Goal: Transaction & Acquisition: Purchase product/service

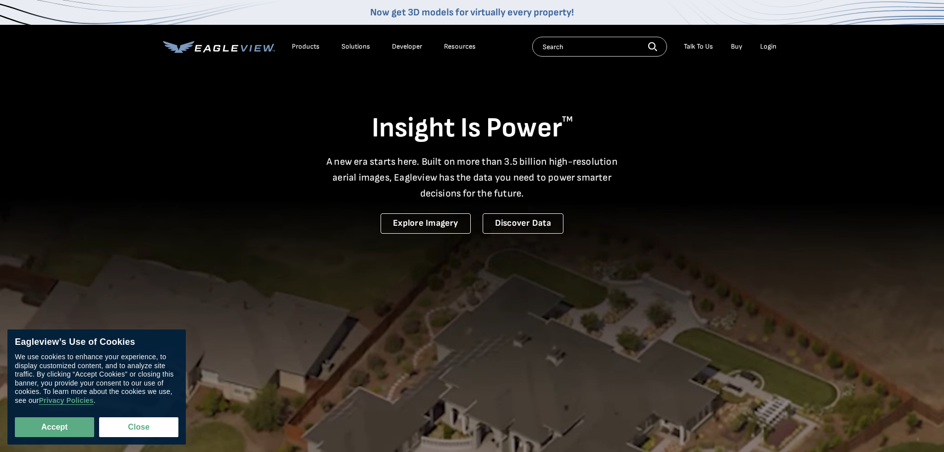
click at [769, 47] on div "Login" at bounding box center [768, 46] width 16 height 9
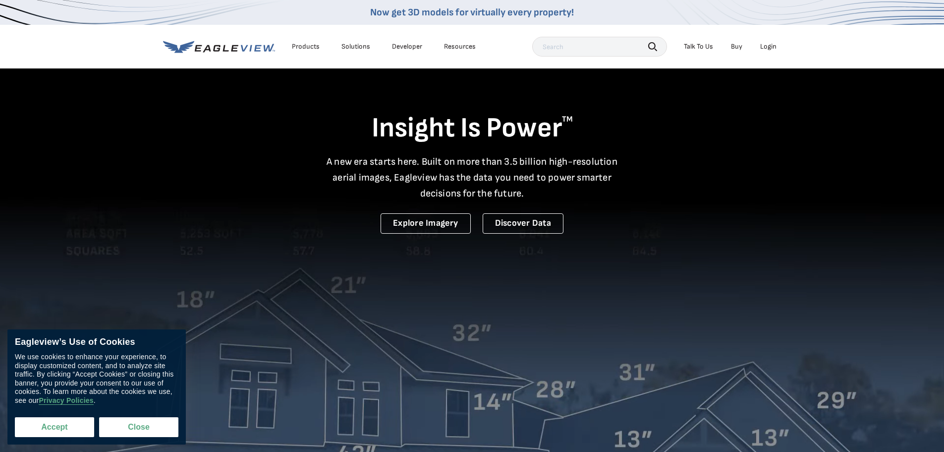
click at [59, 426] on button "Accept" at bounding box center [54, 427] width 79 height 20
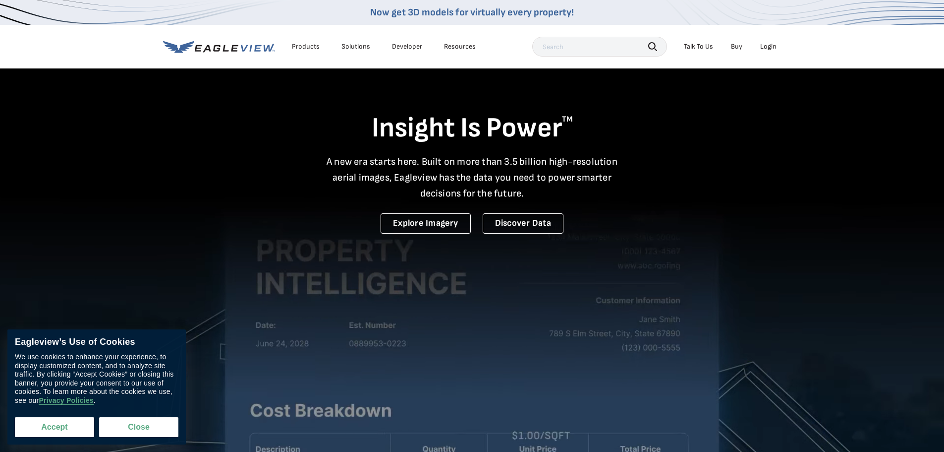
checkbox input "true"
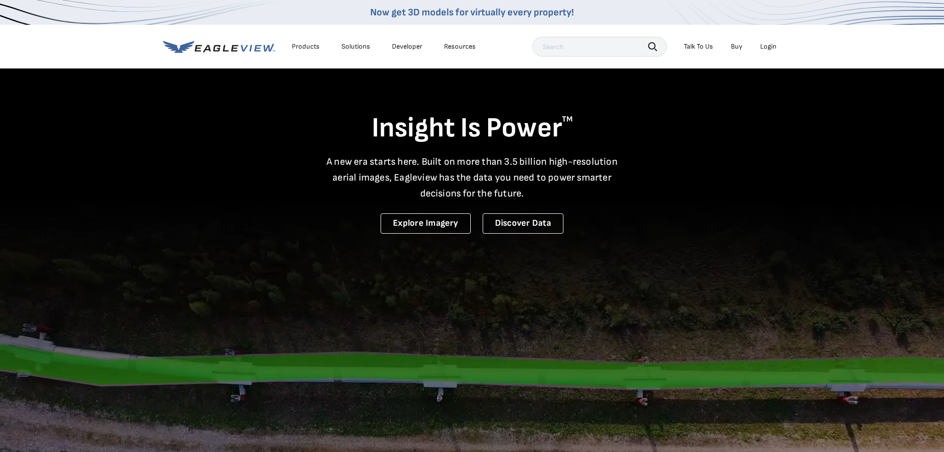
click at [766, 47] on div "Login" at bounding box center [768, 46] width 16 height 9
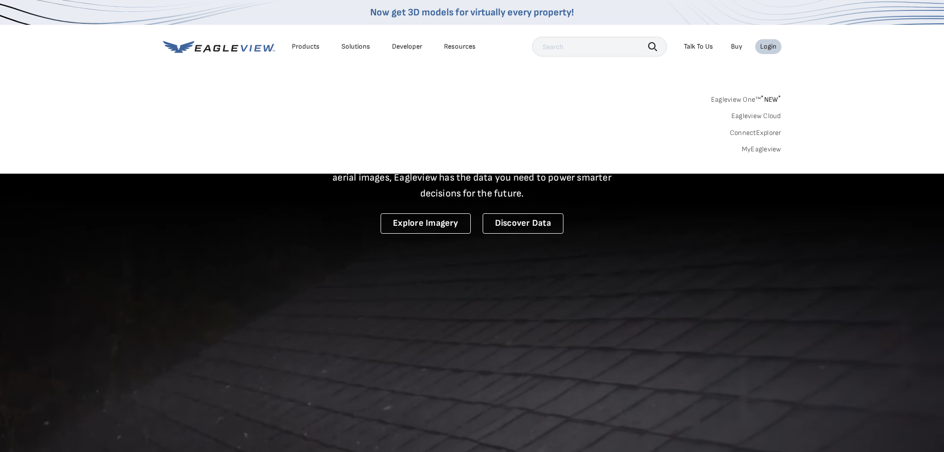
click at [768, 47] on div "Login" at bounding box center [768, 46] width 16 height 9
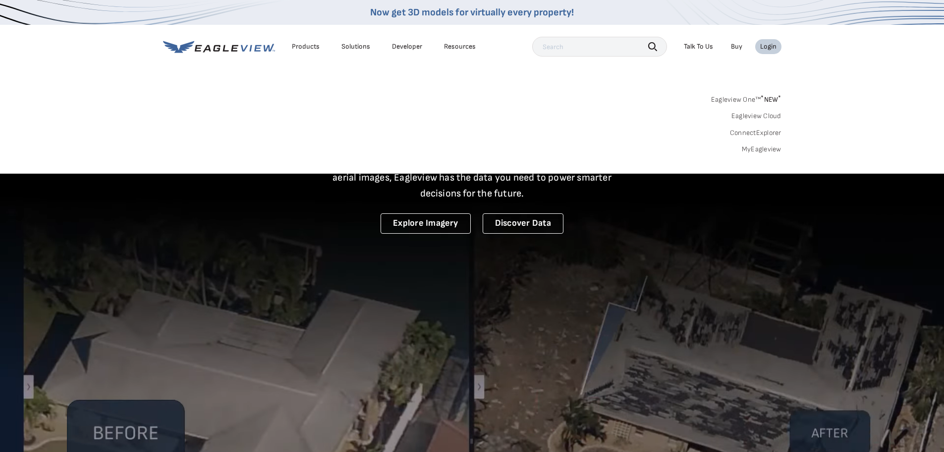
click at [768, 47] on div "Login" at bounding box center [768, 46] width 16 height 9
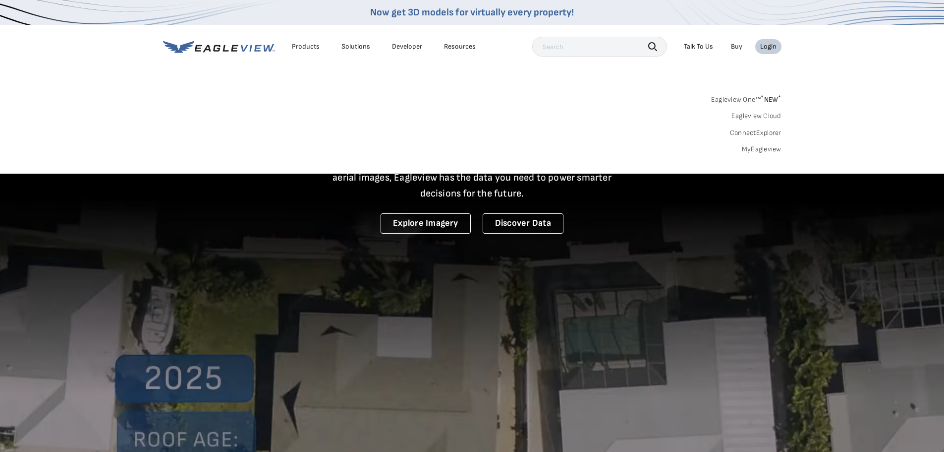
click at [768, 47] on div "Login" at bounding box center [768, 46] width 16 height 9
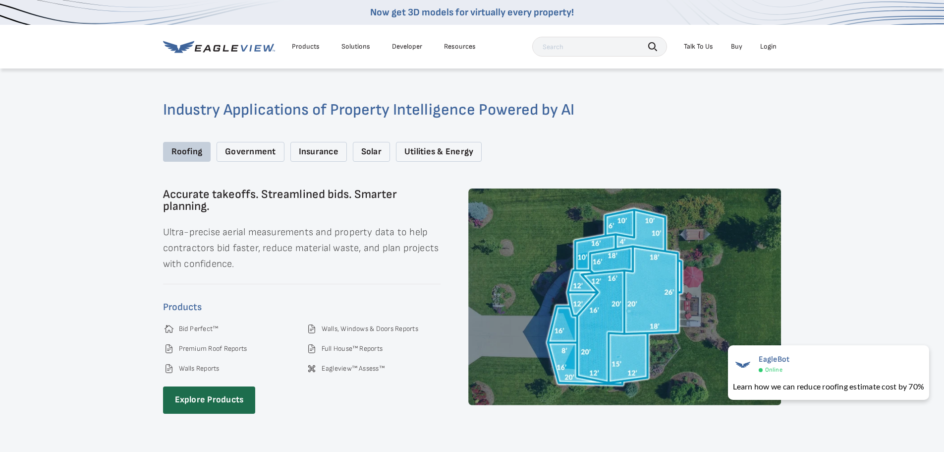
scroll to position [1437, 0]
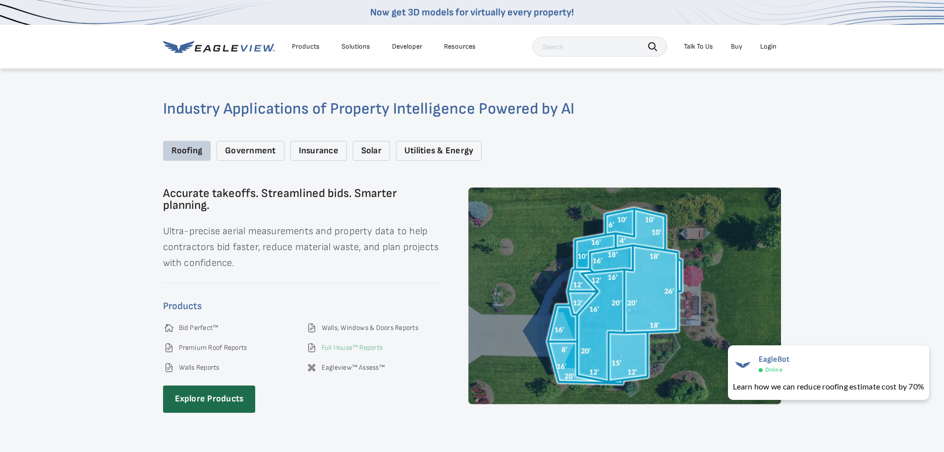
click at [348, 343] on link "Full House™ Reports" at bounding box center [352, 347] width 61 height 9
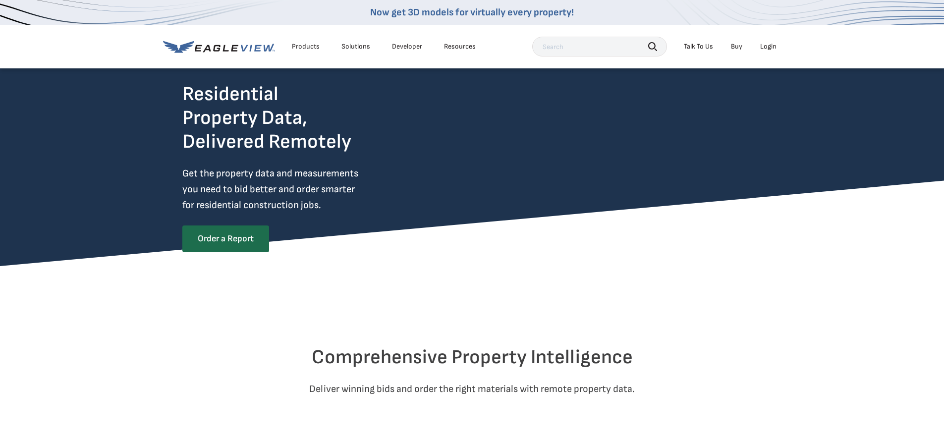
scroll to position [50, 0]
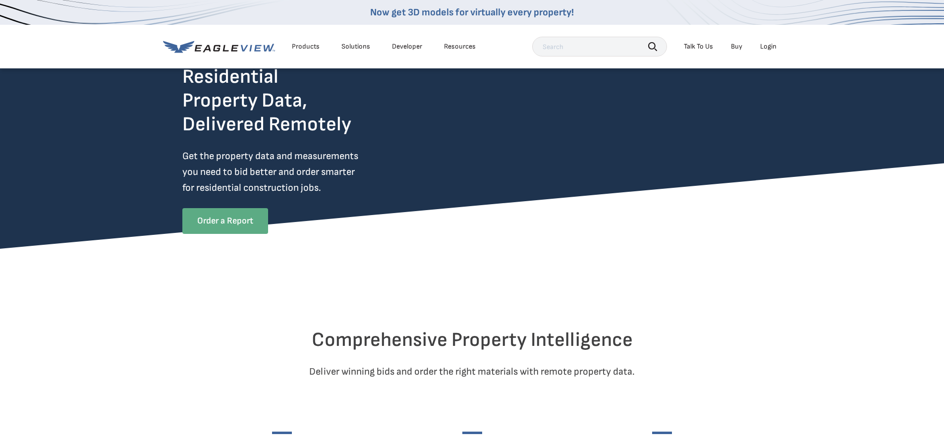
click at [239, 224] on link "Order a Report" at bounding box center [225, 221] width 86 height 26
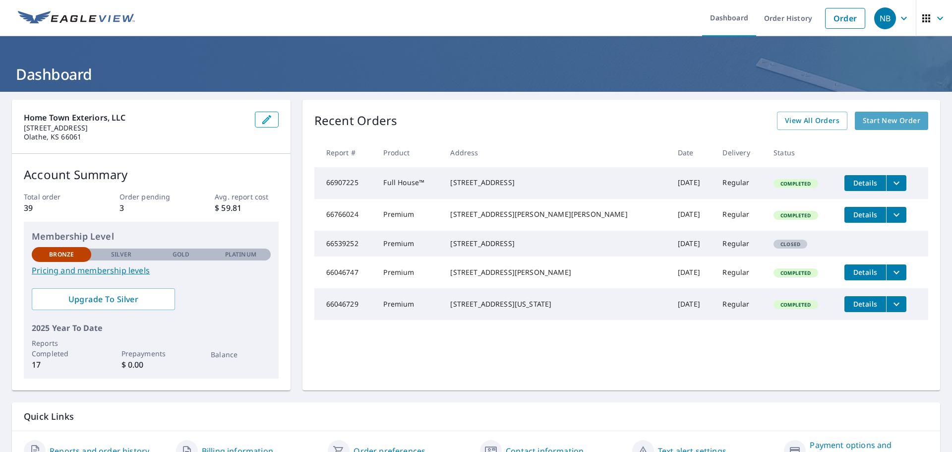
click at [891, 116] on span "Start New Order" at bounding box center [890, 120] width 57 height 12
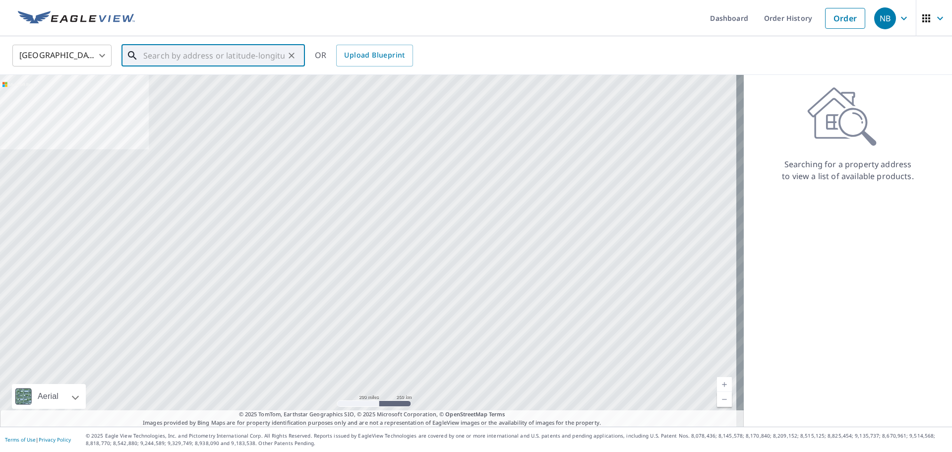
click at [182, 56] on input "text" at bounding box center [213, 56] width 141 height 28
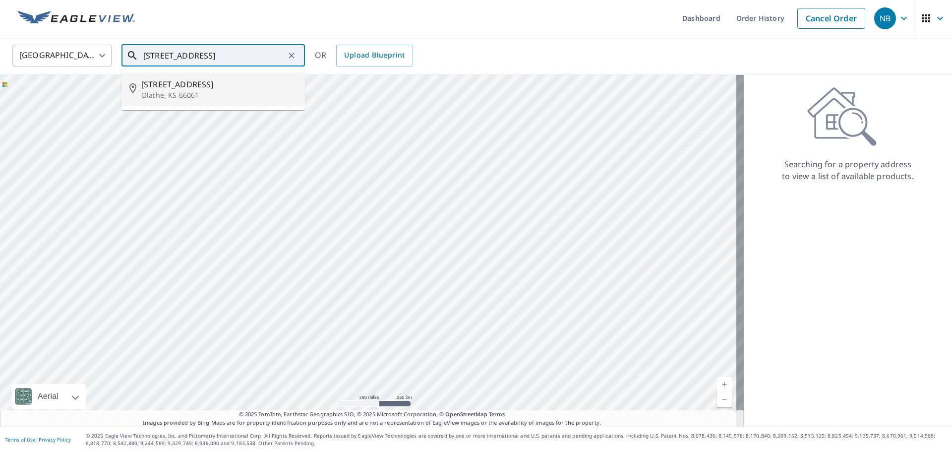
click at [195, 90] on p "Olathe, KS 66061" at bounding box center [219, 95] width 156 height 10
type input "11500 S Ridgeview Rd Olathe, KS 66061"
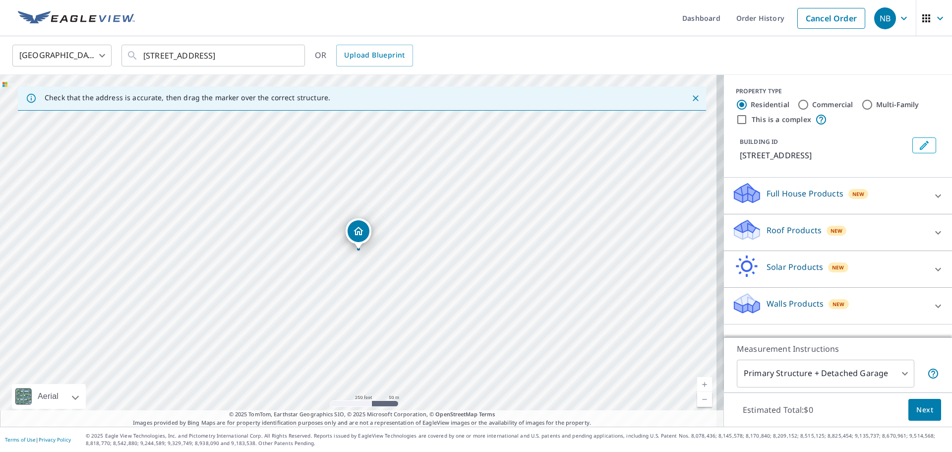
click at [786, 303] on p "Walls Products" at bounding box center [794, 303] width 57 height 12
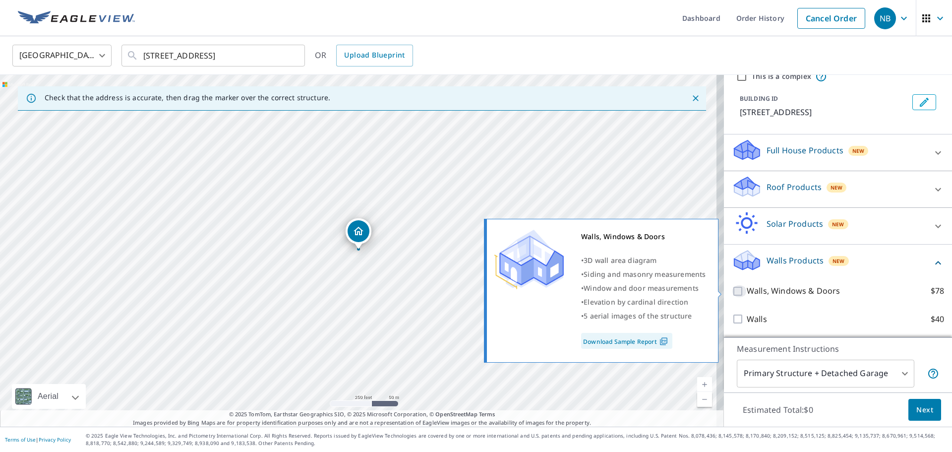
click at [732, 287] on input "Walls, Windows & Doors $78" at bounding box center [739, 291] width 15 height 12
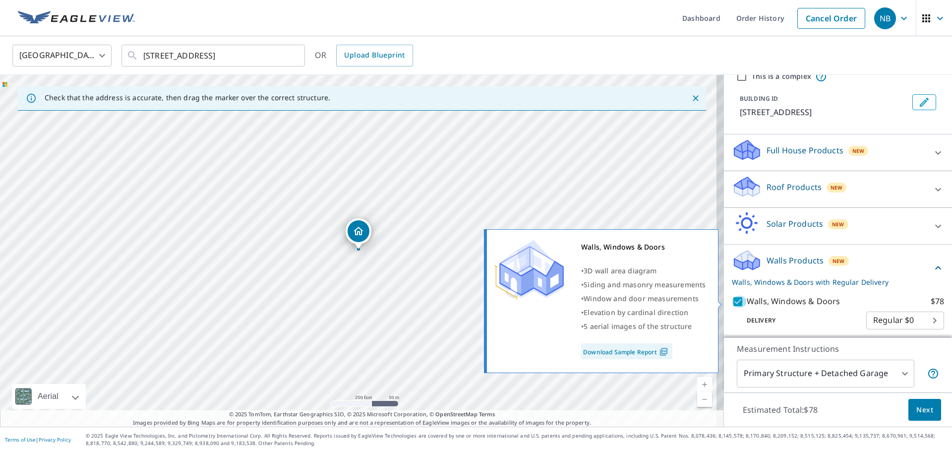
click at [732, 299] on input "Walls, Windows & Doors $78" at bounding box center [739, 301] width 15 height 12
checkbox input "false"
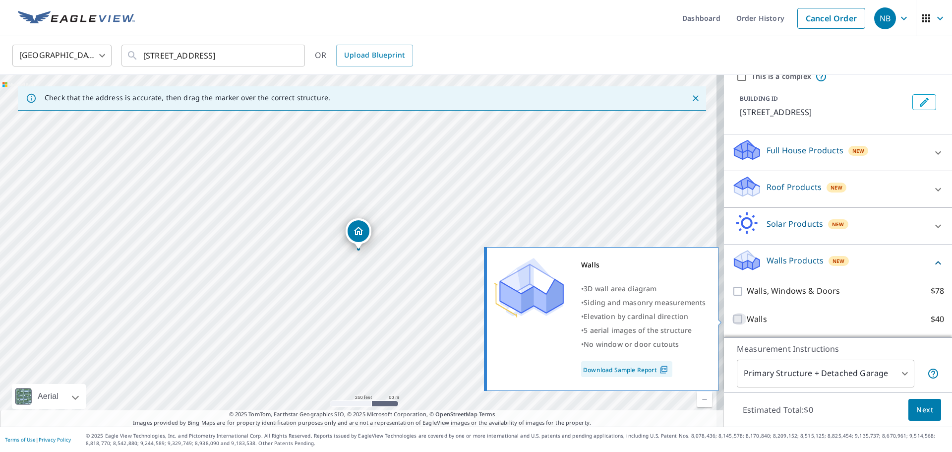
click at [732, 319] on input "Walls $40" at bounding box center [739, 319] width 15 height 12
checkbox input "true"
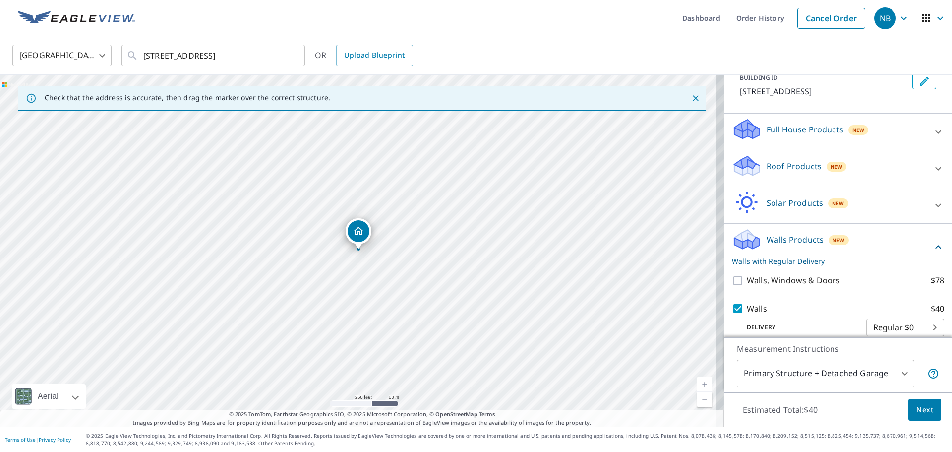
scroll to position [75, 0]
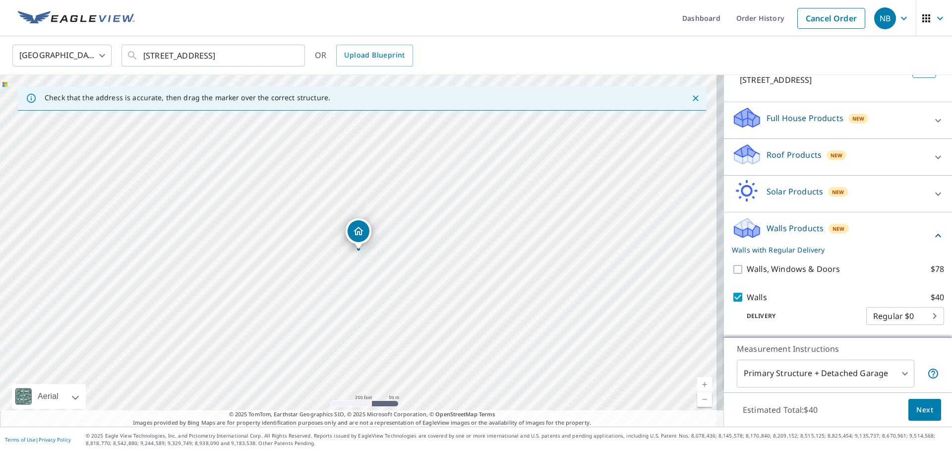
click at [921, 405] on span "Next" at bounding box center [924, 409] width 17 height 12
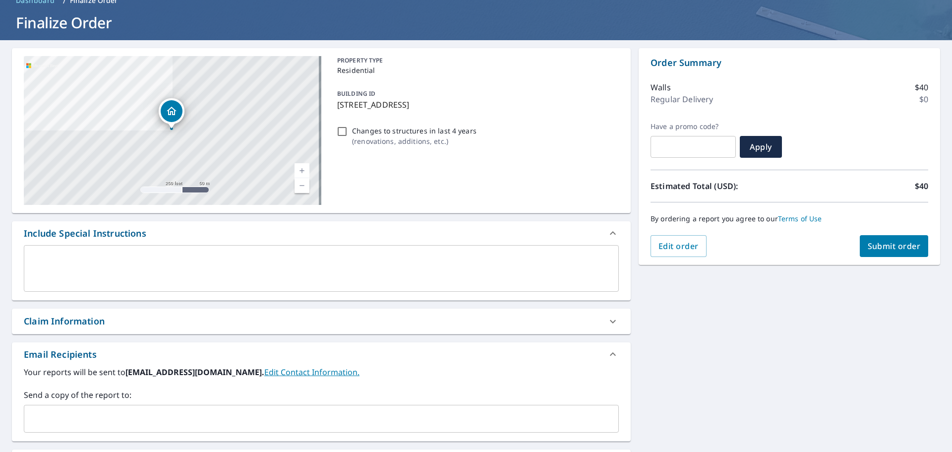
scroll to position [149, 0]
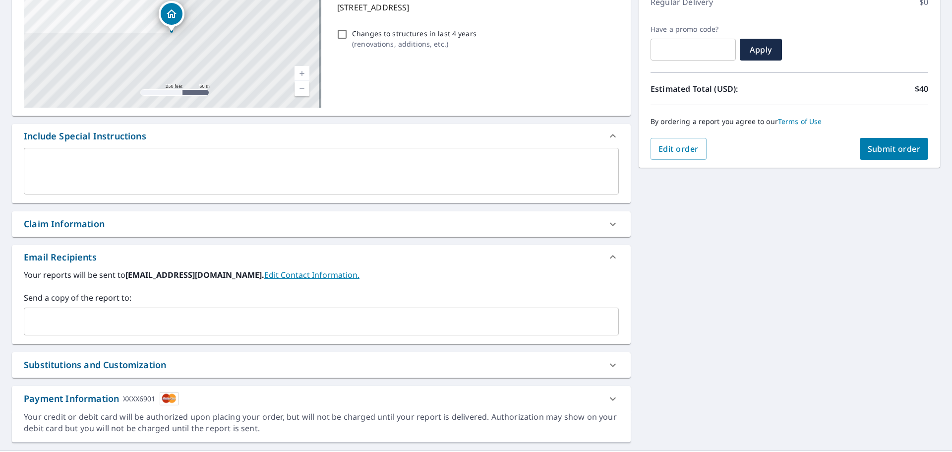
click at [298, 274] on link "Edit Contact Information." at bounding box center [311, 274] width 95 height 11
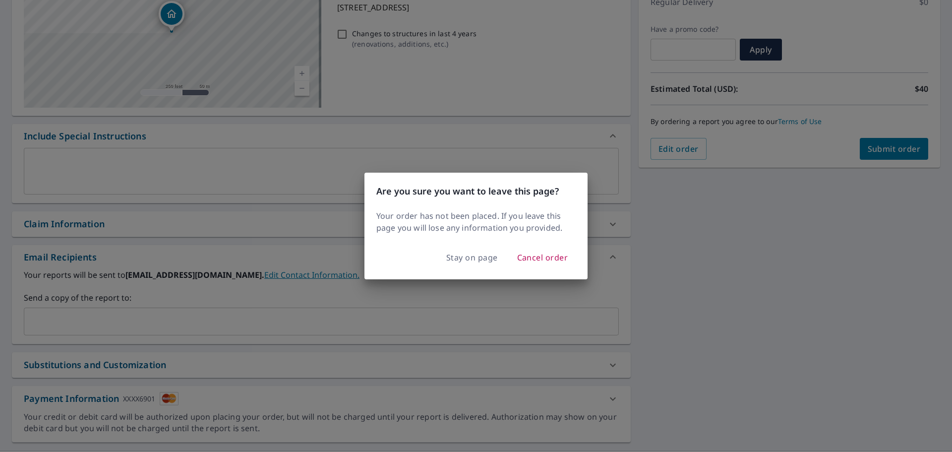
click at [323, 289] on div "Are you sure you want to leave this page? Your order has not been placed. If yo…" at bounding box center [476, 226] width 952 height 452
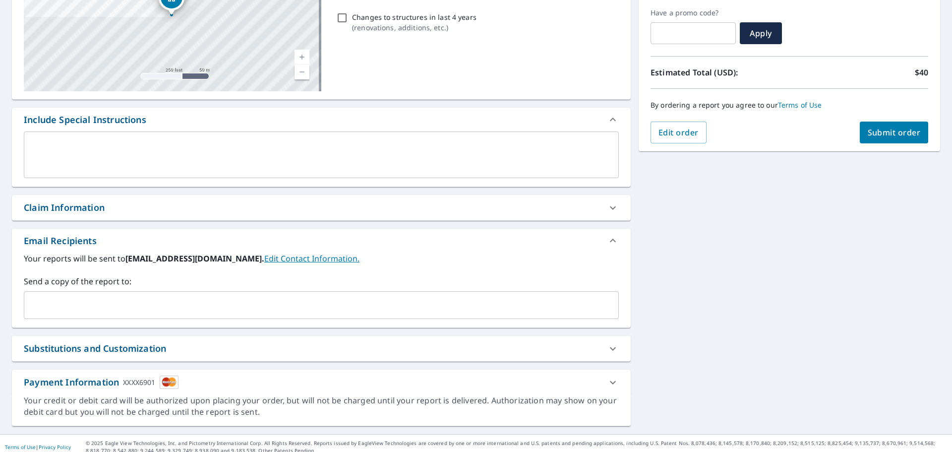
scroll to position [172, 0]
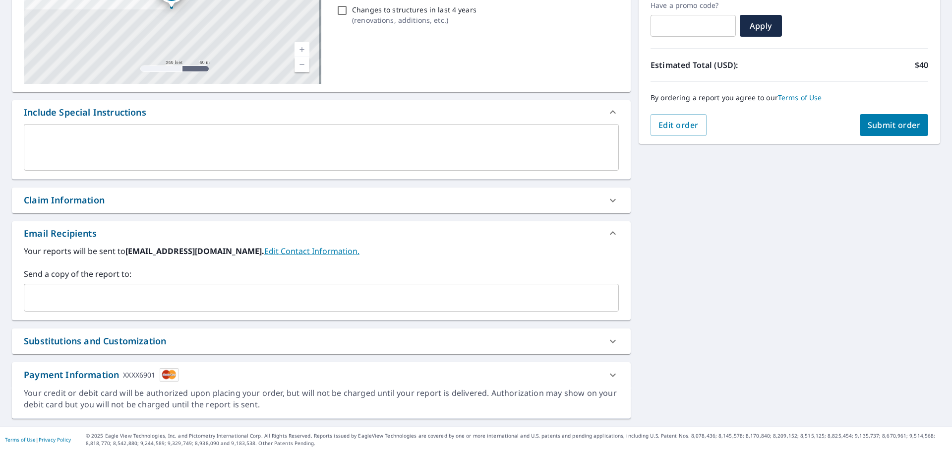
click at [304, 252] on link "Edit Contact Information." at bounding box center [311, 250] width 95 height 11
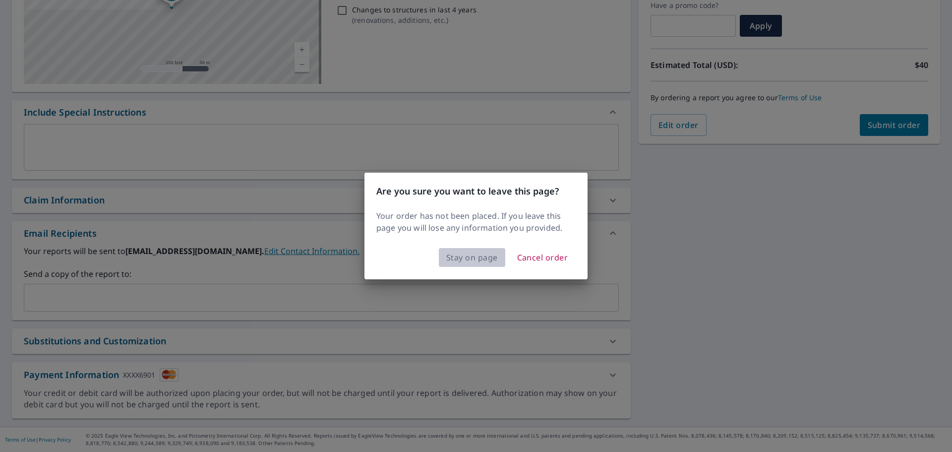
click at [464, 258] on span "Stay on page" at bounding box center [472, 257] width 52 height 14
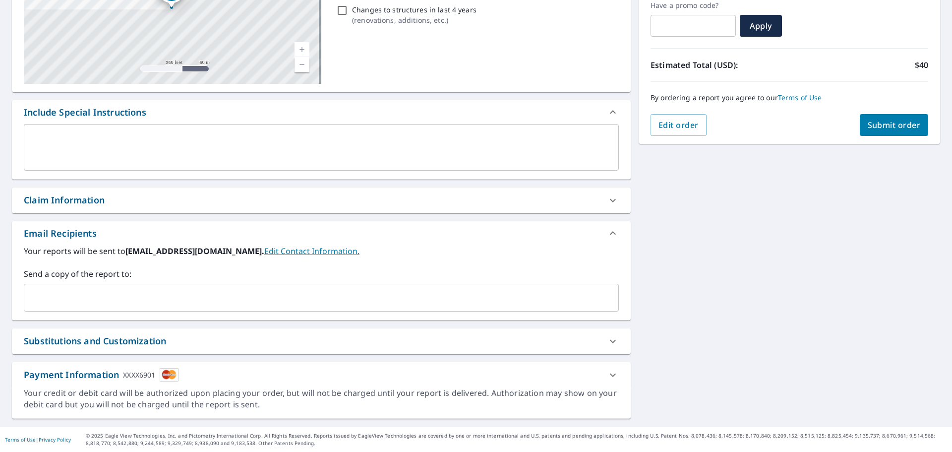
click at [271, 254] on link "Edit Contact Information." at bounding box center [311, 250] width 95 height 11
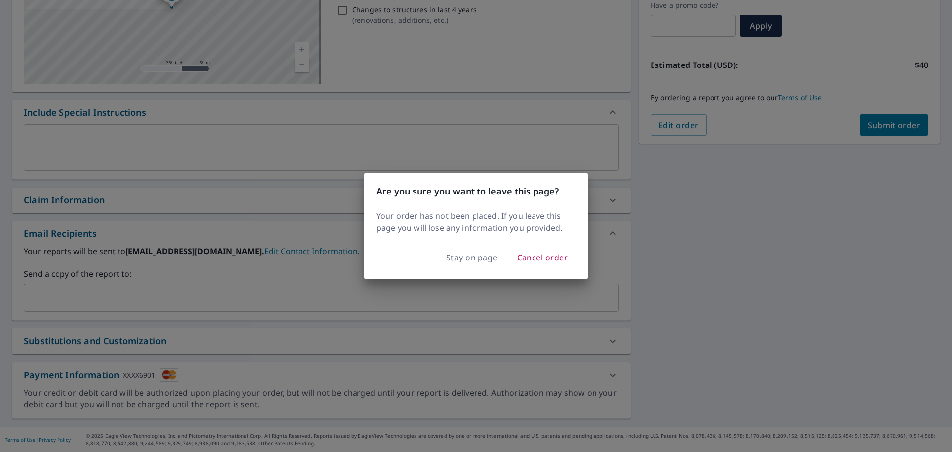
click at [272, 269] on div "Are you sure you want to leave this page? Your order has not been placed. If yo…" at bounding box center [476, 226] width 952 height 452
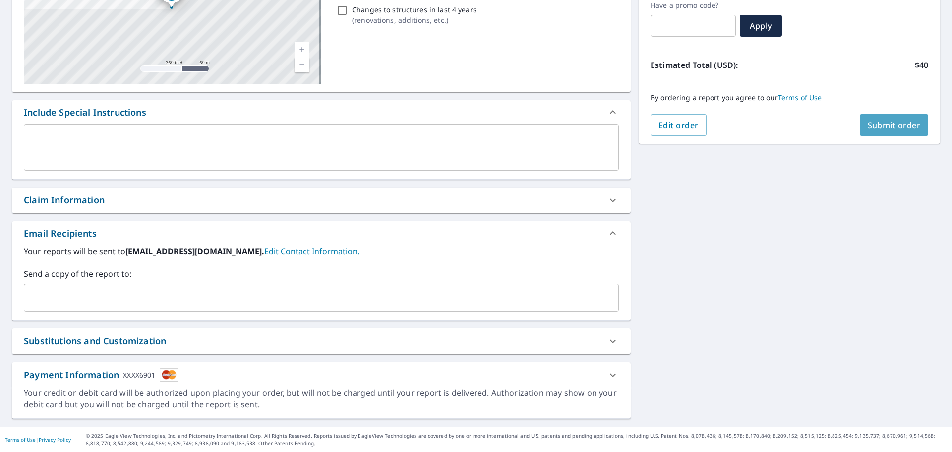
click at [882, 121] on span "Submit order" at bounding box center [893, 124] width 53 height 11
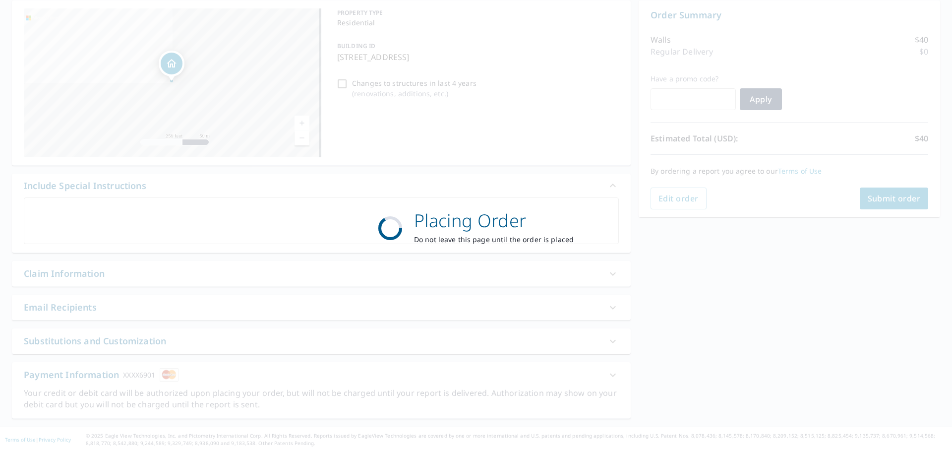
scroll to position [99, 0]
